Goal: Go to known website: Access a specific website the user already knows

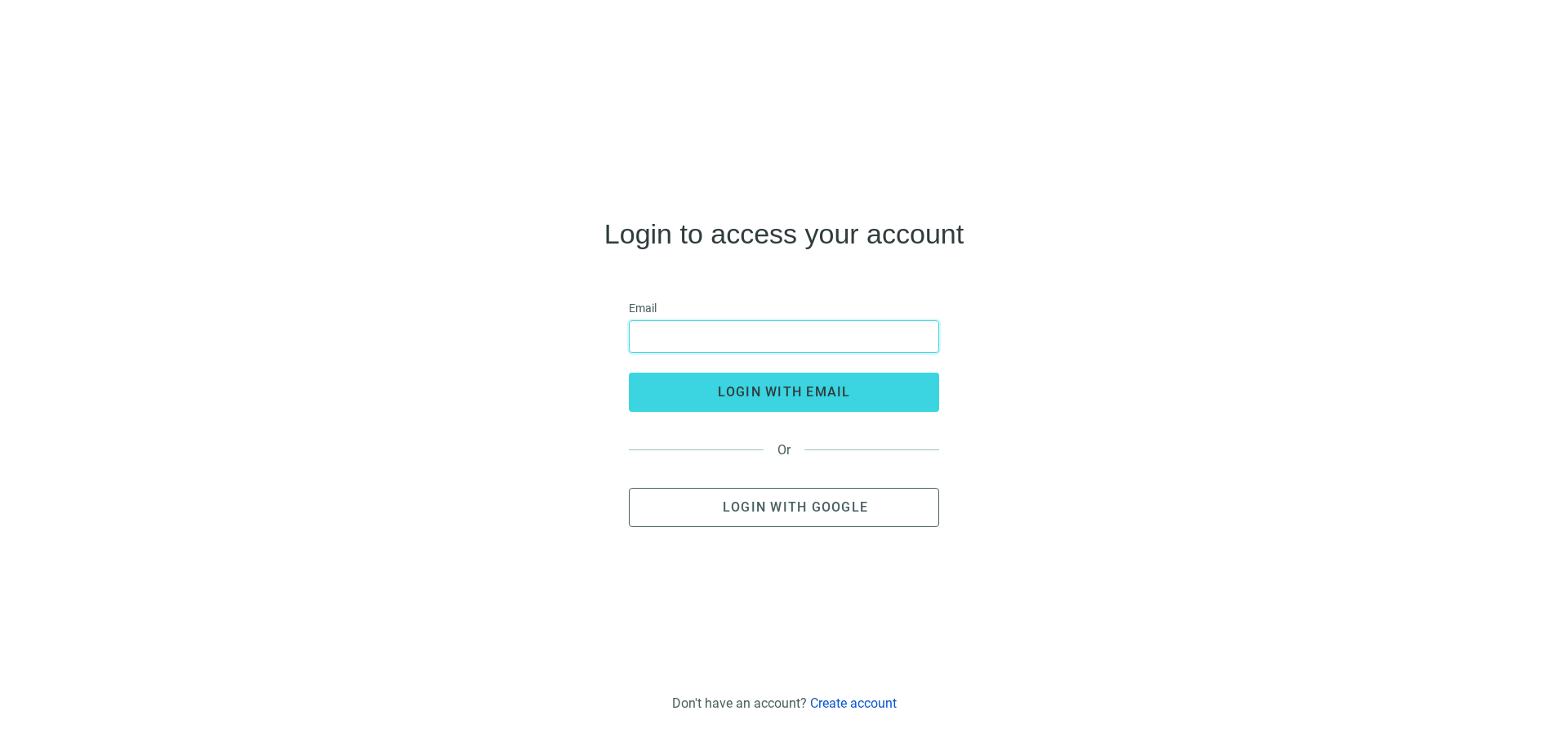
click at [661, 337] on input "email" at bounding box center [784, 336] width 289 height 31
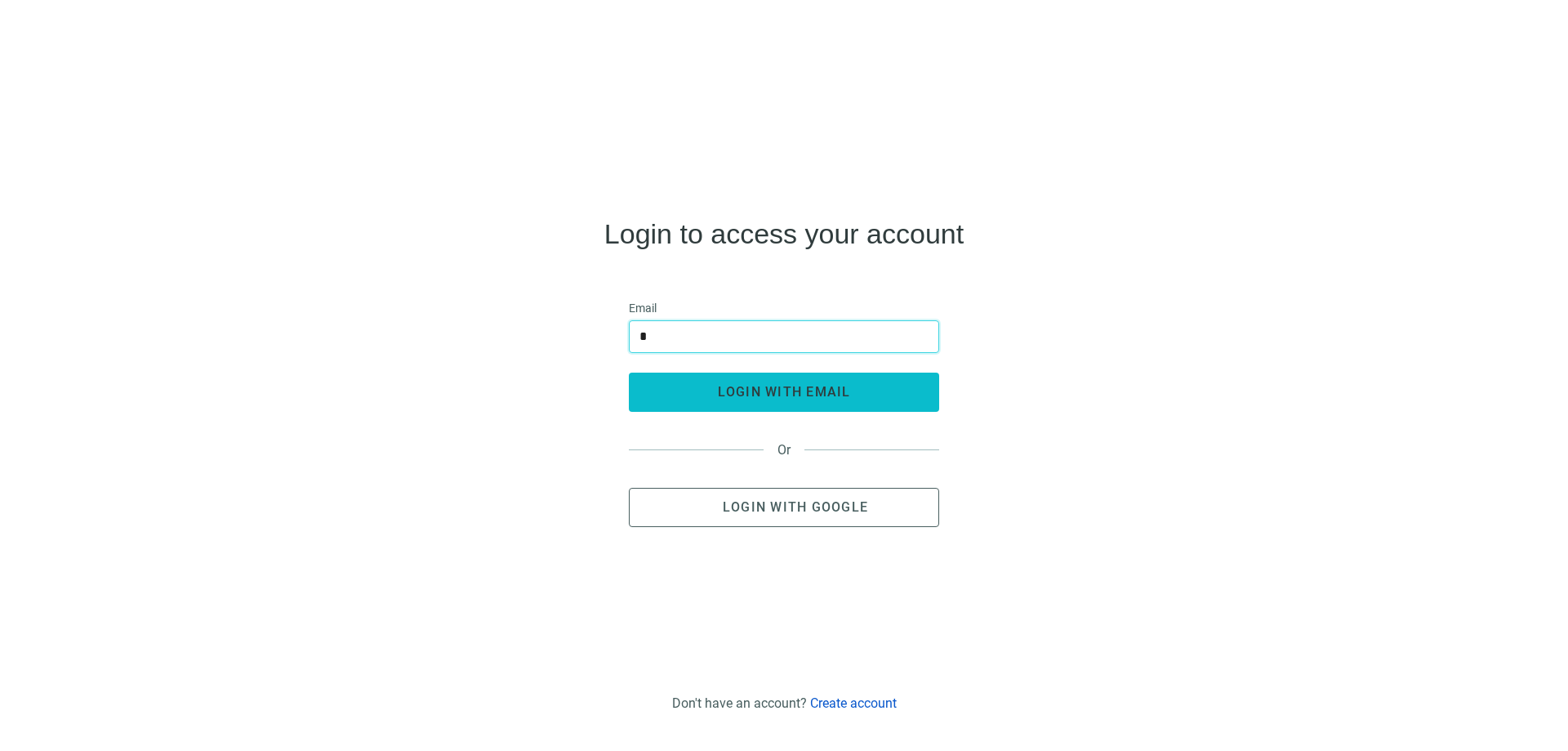
type input "**********"
click at [753, 396] on span "login with email" at bounding box center [784, 391] width 133 height 16
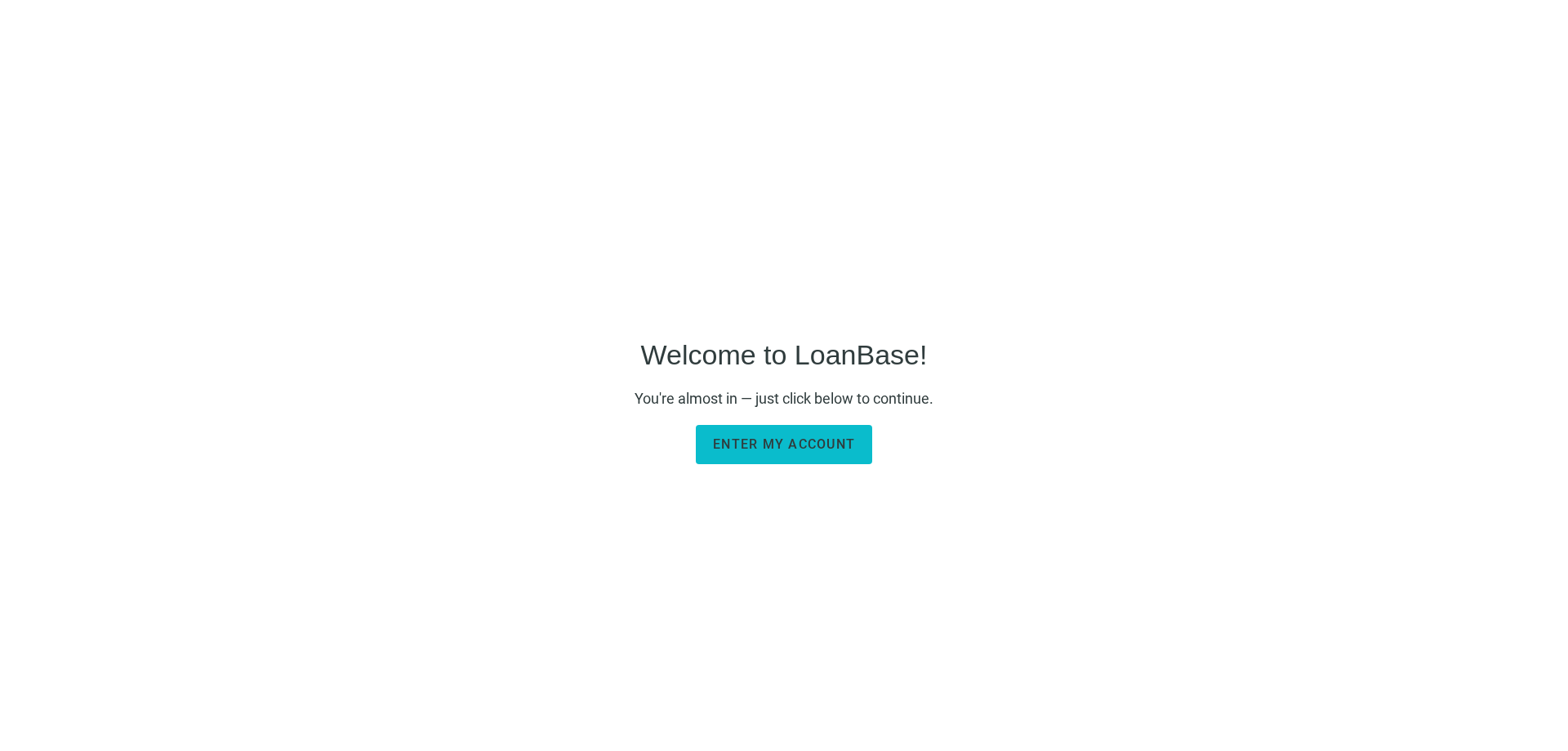
click at [771, 446] on span "Enter my account" at bounding box center [784, 443] width 142 height 16
